Goal: Task Accomplishment & Management: Manage account settings

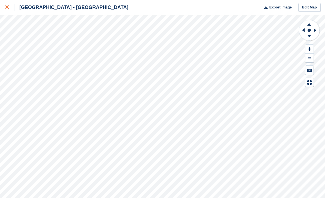
click at [6, 10] on div at bounding box center [9, 7] width 9 height 7
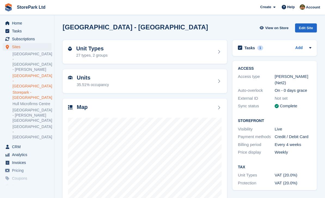
click at [20, 90] on link "Storepark - Hull Central - K2 Tower" at bounding box center [32, 95] width 39 height 10
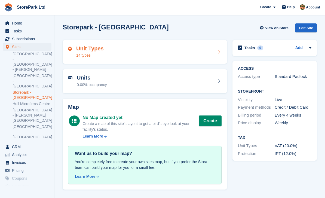
click at [209, 54] on div "Unit Types 14 types" at bounding box center [144, 51] width 153 height 13
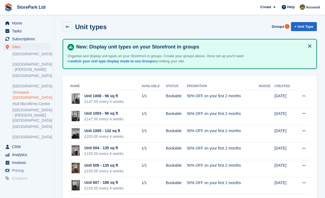
scroll to position [2, 0]
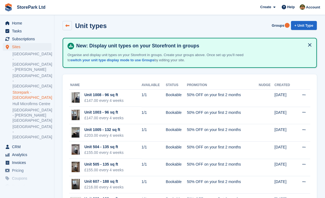
click at [70, 29] on link at bounding box center [67, 25] width 9 height 9
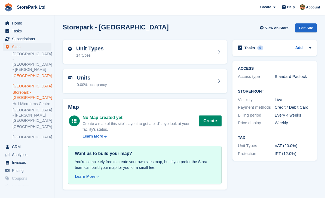
click at [23, 76] on link "[GEOGRAPHIC_DATA] - [GEOGRAPHIC_DATA]" at bounding box center [32, 81] width 39 height 16
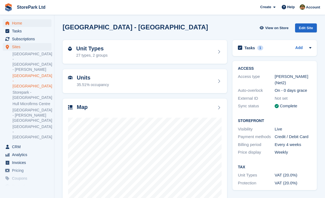
click at [14, 25] on span "Home" at bounding box center [28, 23] width 33 height 8
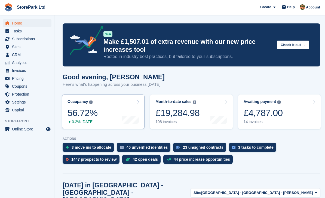
click at [83, 118] on div "56.72%" at bounding box center [82, 112] width 30 height 11
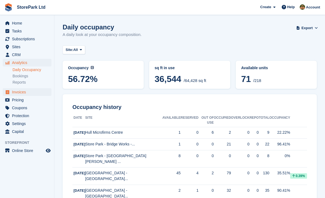
click at [13, 92] on span "Invoices" at bounding box center [28, 92] width 33 height 8
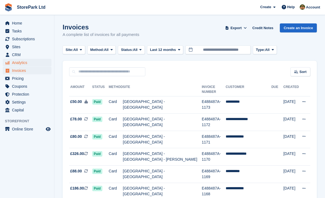
click at [16, 62] on span "Analytics" at bounding box center [28, 63] width 33 height 8
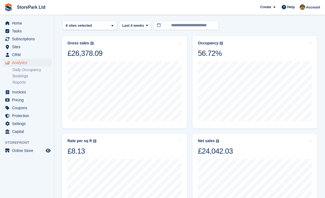
scroll to position [54, 0]
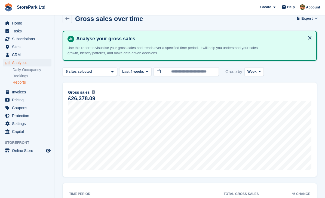
scroll to position [10, 0]
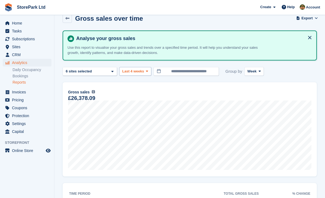
click at [145, 69] on span at bounding box center [147, 71] width 4 height 4
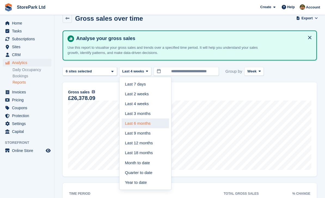
click at [141, 124] on link "Last 6 months" at bounding box center [145, 123] width 47 height 10
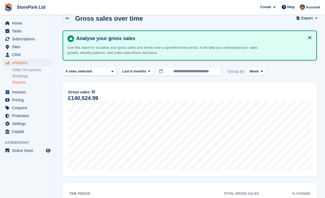
click at [147, 71] on span at bounding box center [149, 71] width 4 height 4
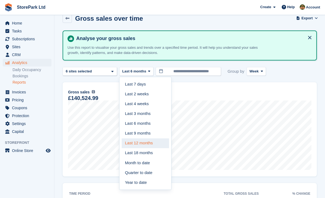
click at [146, 141] on link "Last 12 months" at bounding box center [145, 143] width 47 height 10
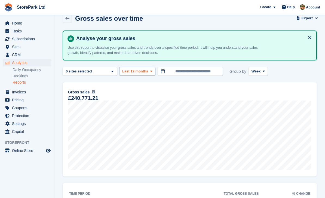
click at [151, 67] on button "Last 12 months" at bounding box center [137, 71] width 36 height 9
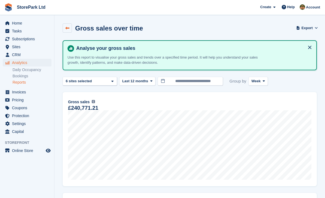
click at [66, 29] on icon at bounding box center [67, 28] width 4 height 4
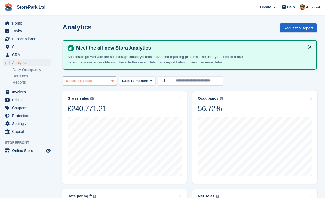
click at [89, 82] on div "6 sites selected" at bounding box center [79, 80] width 29 height 5
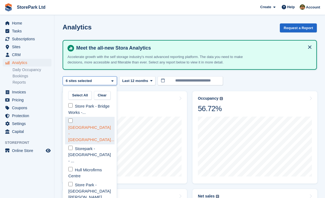
click at [91, 124] on div "[GEOGRAPHIC_DATA] - [GEOGRAPHIC_DATA]..." at bounding box center [90, 130] width 50 height 27
select select "****"
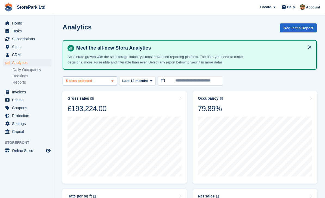
click at [110, 81] on div "Store Park - Bridge Works -... 2 sites selected 3 sites selected 4 sites select…" at bounding box center [90, 80] width 54 height 9
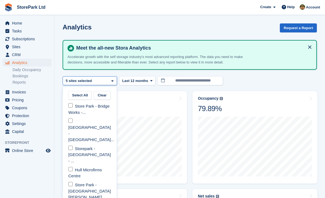
click at [105, 94] on button "Clear" at bounding box center [102, 95] width 17 height 9
select select "****"
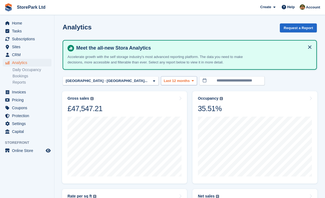
click at [164, 79] on span "Last 12 months" at bounding box center [177, 80] width 26 height 5
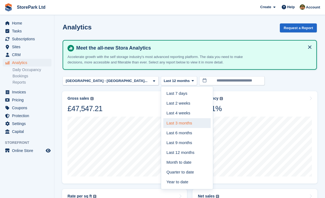
click at [163, 122] on link "Last 3 months" at bounding box center [186, 123] width 47 height 10
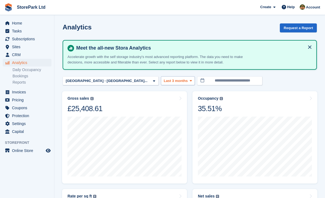
click at [190, 80] on icon at bounding box center [191, 81] width 2 height 4
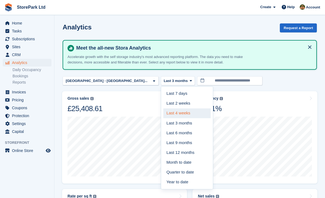
click at [164, 112] on link "Last 4 weeks" at bounding box center [186, 113] width 47 height 10
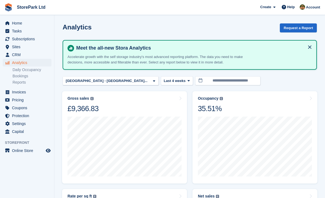
click at [161, 82] on button "Last 4 weeks" at bounding box center [177, 80] width 32 height 9
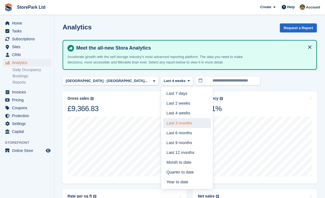
click at [163, 124] on link "Last 3 months" at bounding box center [186, 123] width 47 height 10
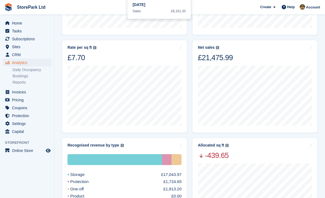
scroll to position [148, 0]
